Goal: Transaction & Acquisition: Purchase product/service

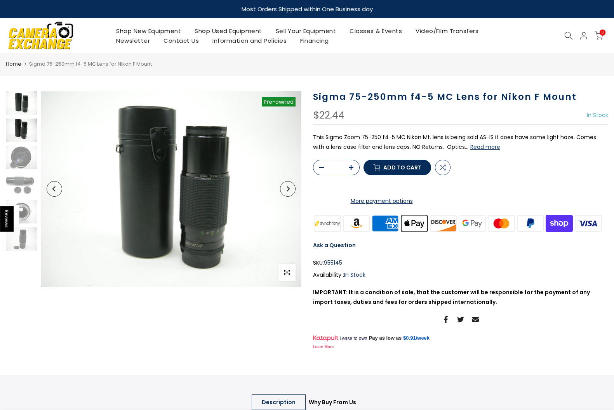
click at [16, 130] on img at bounding box center [21, 129] width 31 height 23
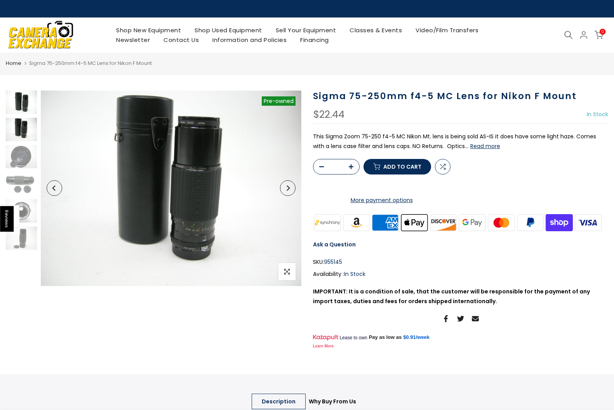
click at [23, 97] on img at bounding box center [21, 101] width 31 height 23
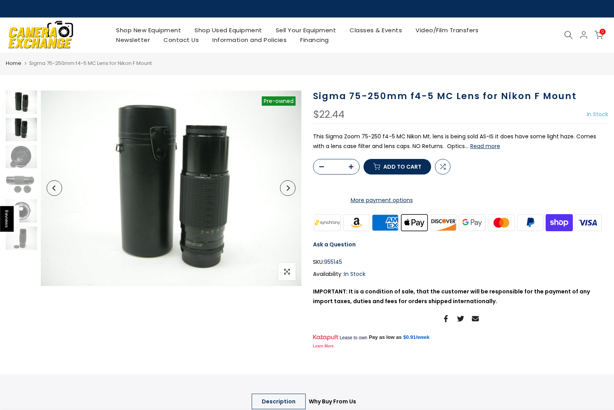
click at [22, 134] on img at bounding box center [21, 129] width 31 height 23
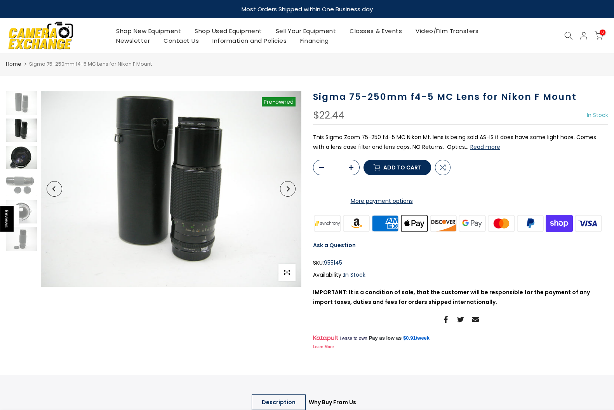
click at [9, 160] on img at bounding box center [21, 157] width 31 height 23
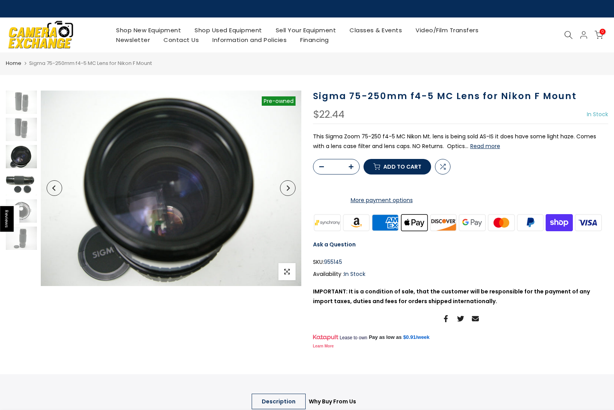
click at [16, 191] on img at bounding box center [21, 183] width 31 height 23
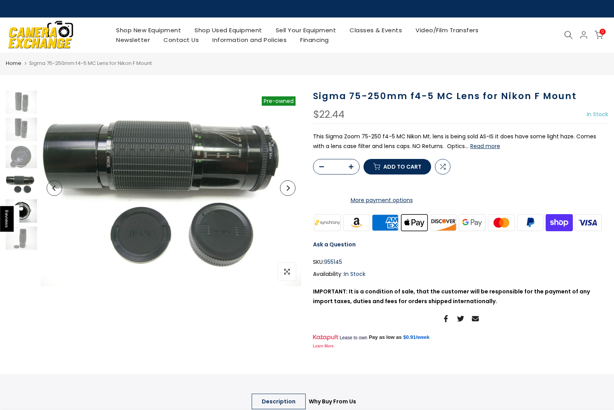
click at [27, 211] on img at bounding box center [21, 210] width 31 height 23
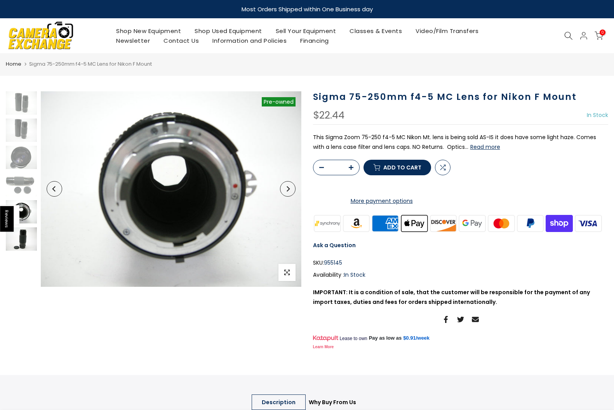
click at [21, 240] on img at bounding box center [21, 238] width 31 height 23
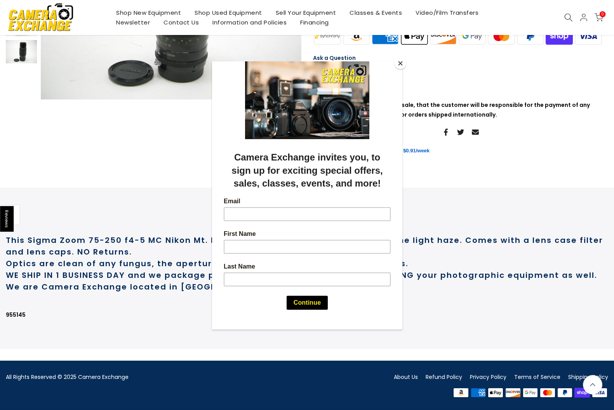
scroll to position [206, 0]
click at [400, 63] on button "Close" at bounding box center [401, 63] width 12 height 12
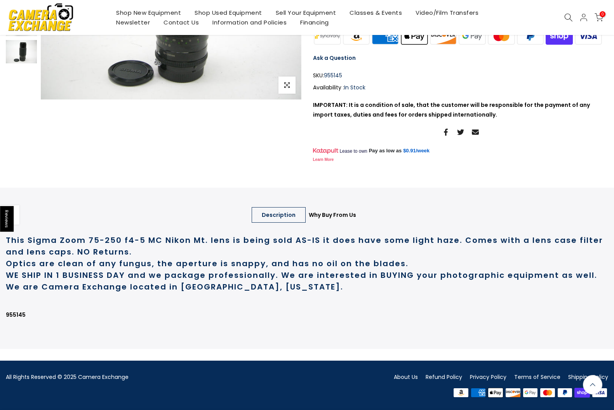
scroll to position [219, 0]
drag, startPoint x: 383, startPoint y: 242, endPoint x: 442, endPoint y: 240, distance: 59.4
click at [442, 240] on strong "This Sigma Zoom 75-250 f4-5 MC Nikon Mt. lens is being sold AS-IS it does have …" at bounding box center [304, 246] width 597 height 23
click at [348, 281] on h2 "WE SHIP IN 1 BUSINESS DAY and we package professionally. We are interested in B…" at bounding box center [307, 280] width 602 height 23
